Goal: Use online tool/utility

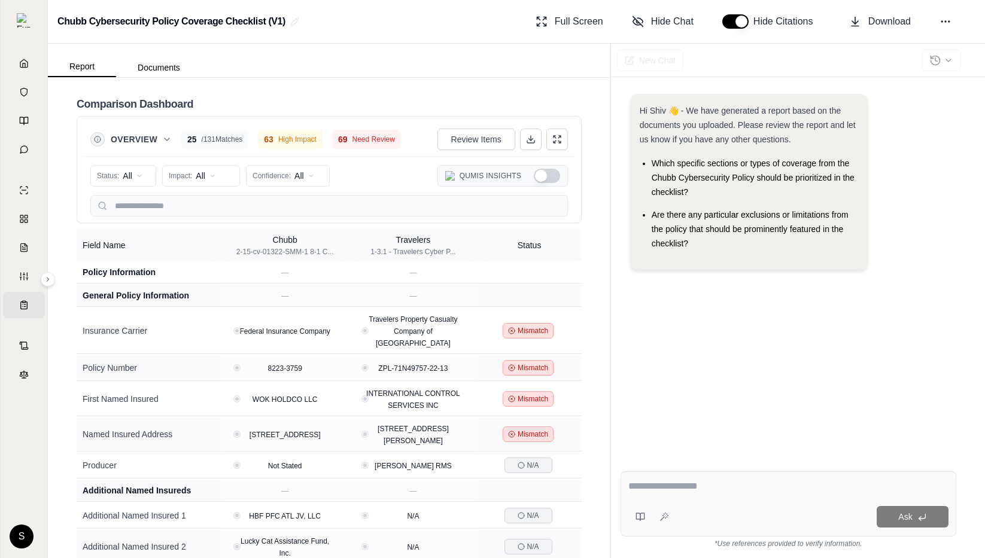
click at [866, 310] on div "Hi Shiv 👋 - We have generated a report based on the documents you uploaded. Ple…" at bounding box center [788, 268] width 336 height 368
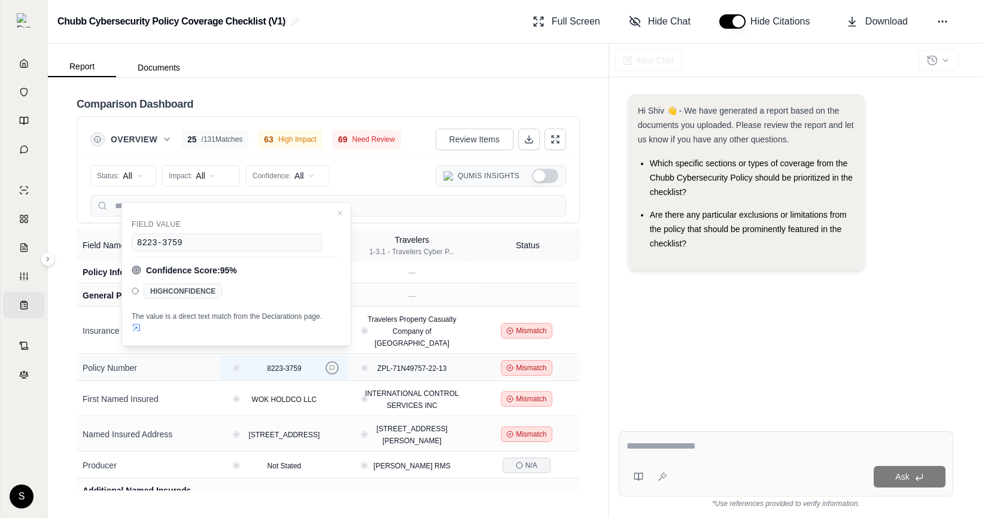
click at [336, 361] on button at bounding box center [331, 367] width 13 height 13
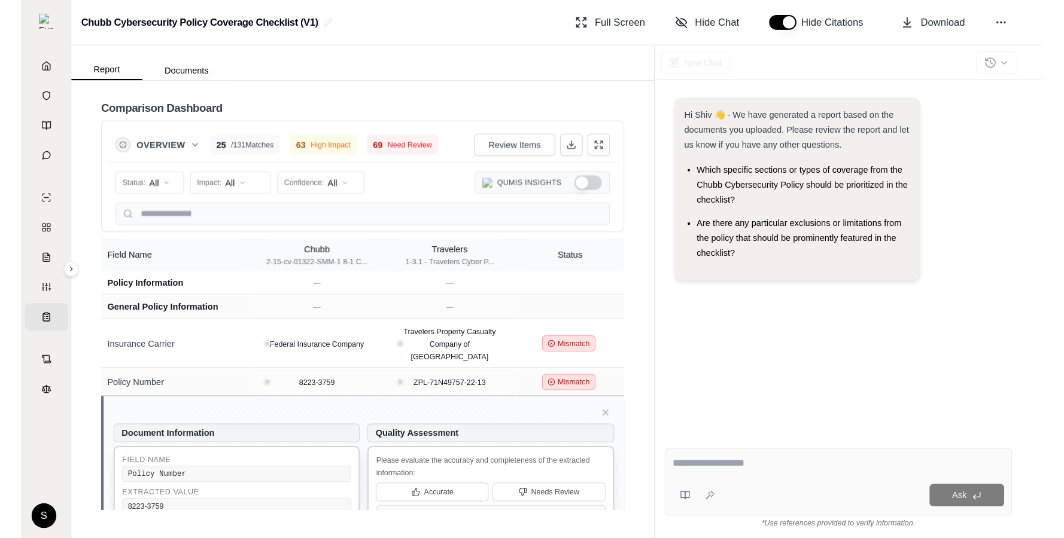
scroll to position [85, 0]
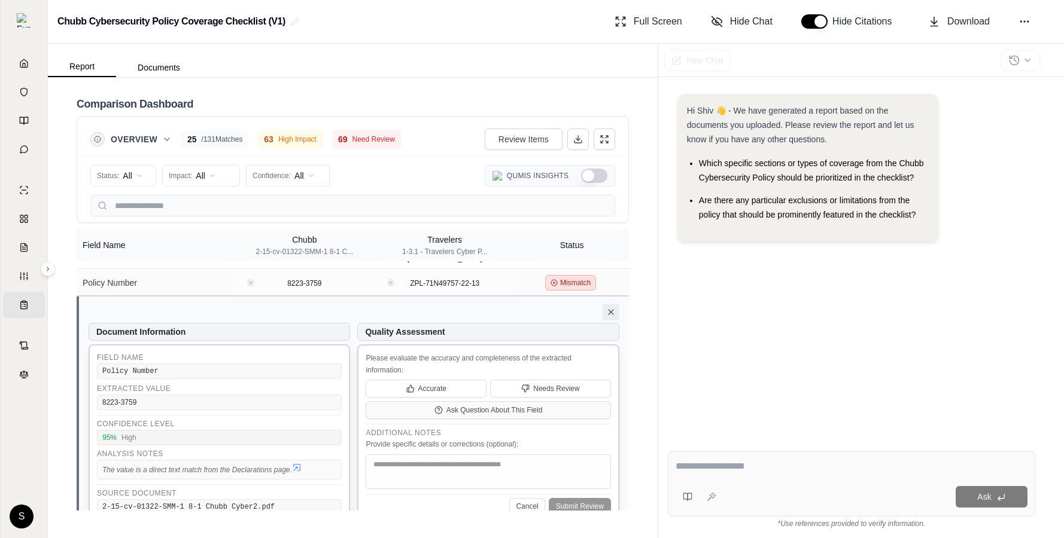
click at [611, 307] on icon at bounding box center [611, 312] width 10 height 10
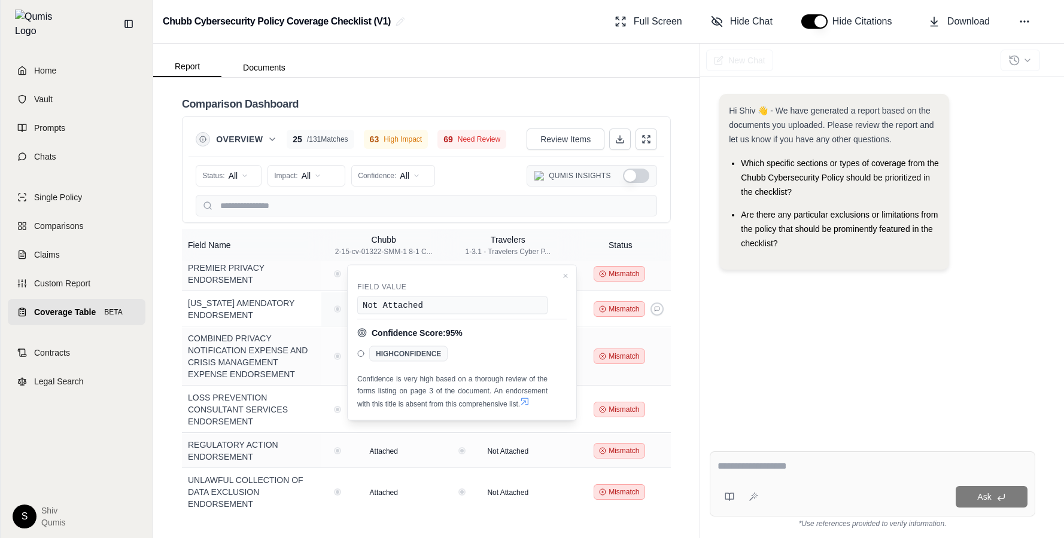
scroll to position [705, 0]
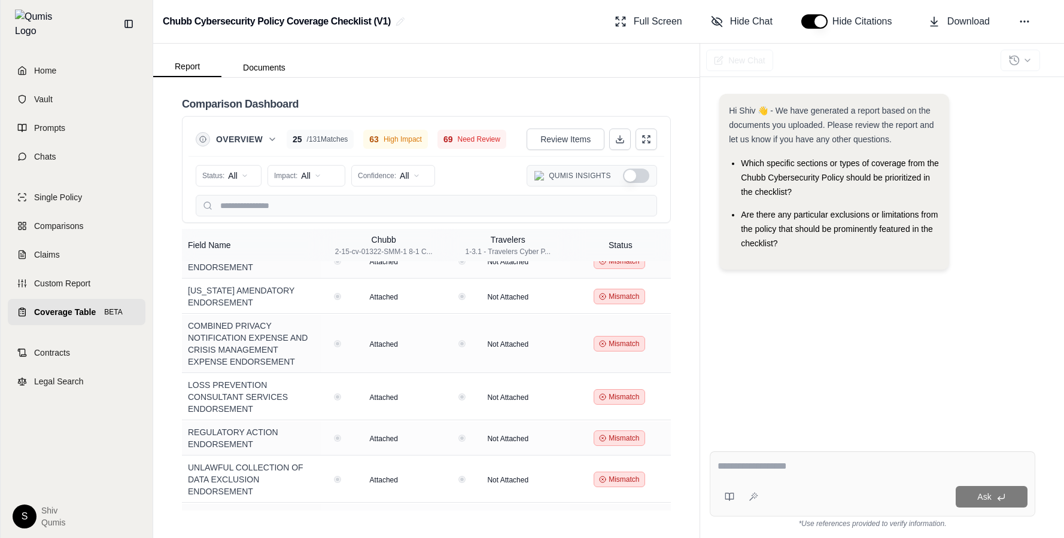
click at [686, 345] on div "Comparison Dashboard Overview 25 / 131 Matches 63 High Impact 69 Need Review Re…" at bounding box center [426, 308] width 546 height 461
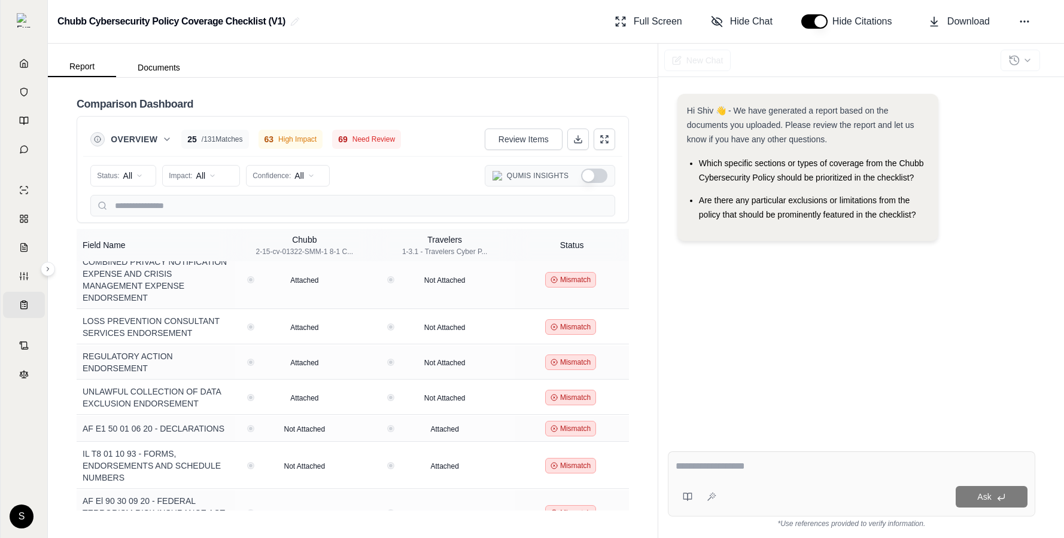
scroll to position [737, 0]
